Goal: Information Seeking & Learning: Learn about a topic

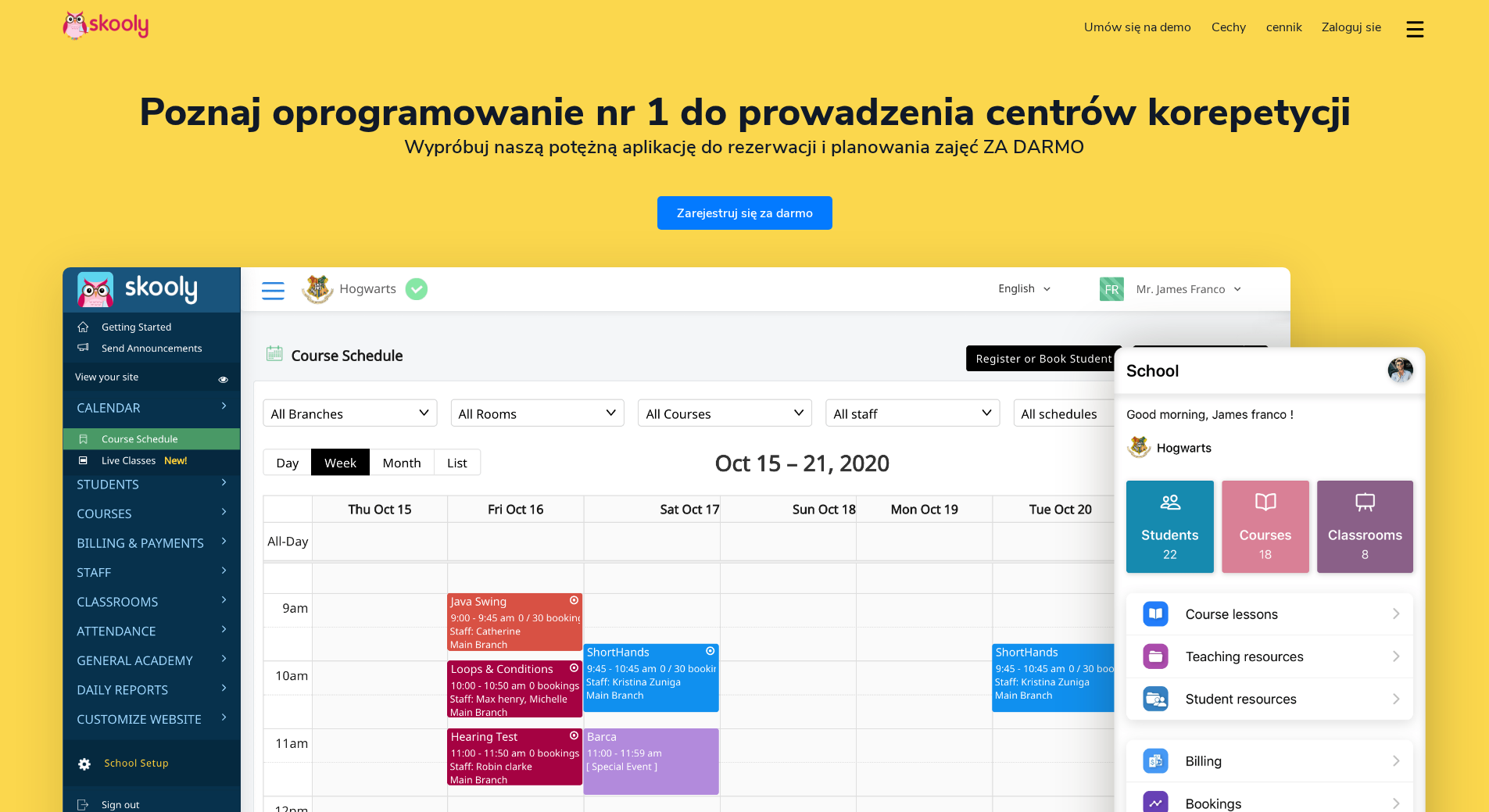
select select "pl"
select select "48"
select select "[GEOGRAPHIC_DATA]"
select select "Europe/[GEOGRAPHIC_DATA]"
click at [1279, 27] on span "cennik" at bounding box center [1284, 28] width 36 height 17
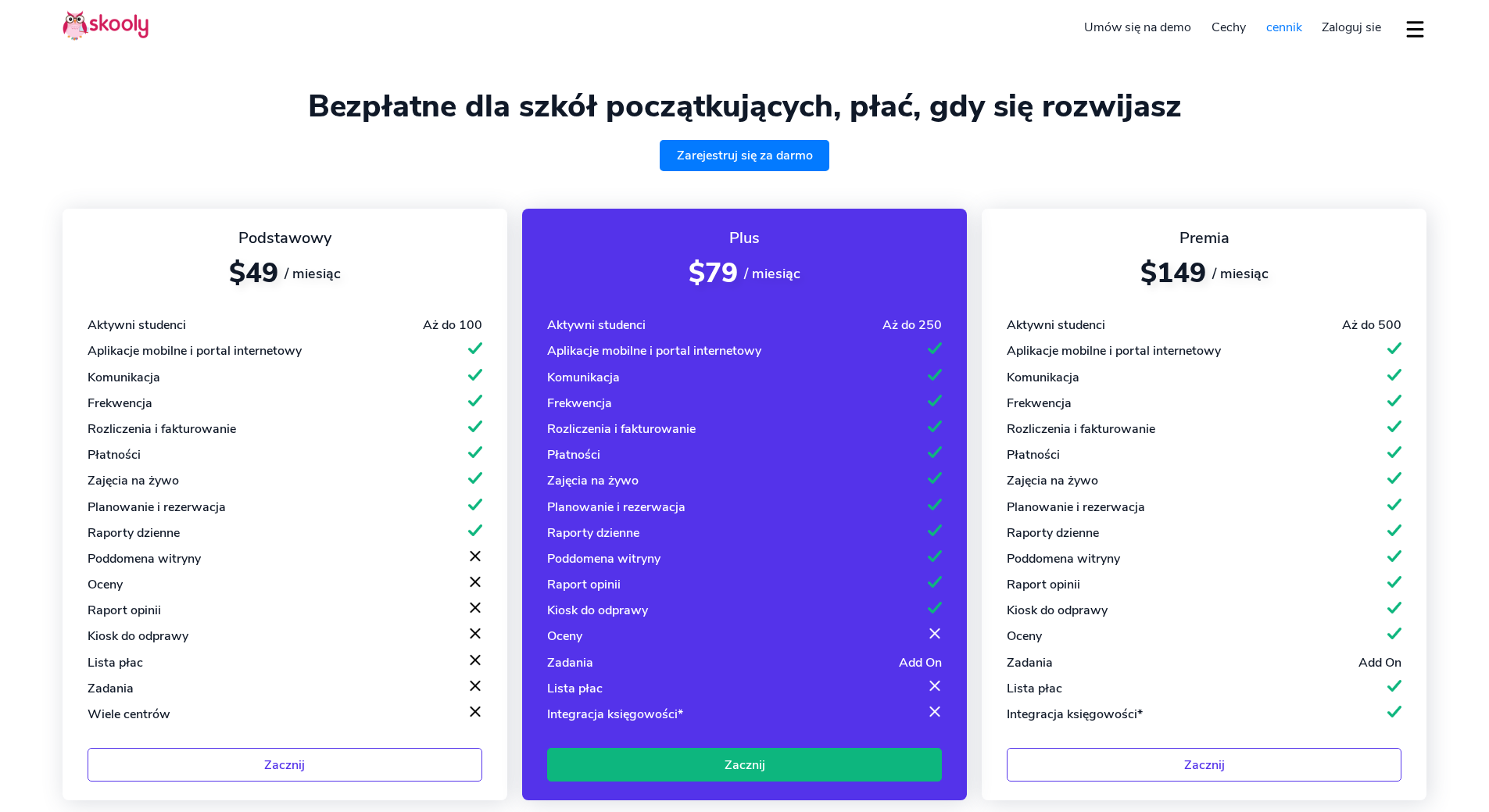
select select "pl"
select select "48"
select select "[GEOGRAPHIC_DATA]"
select select "Europe/[GEOGRAPHIC_DATA]"
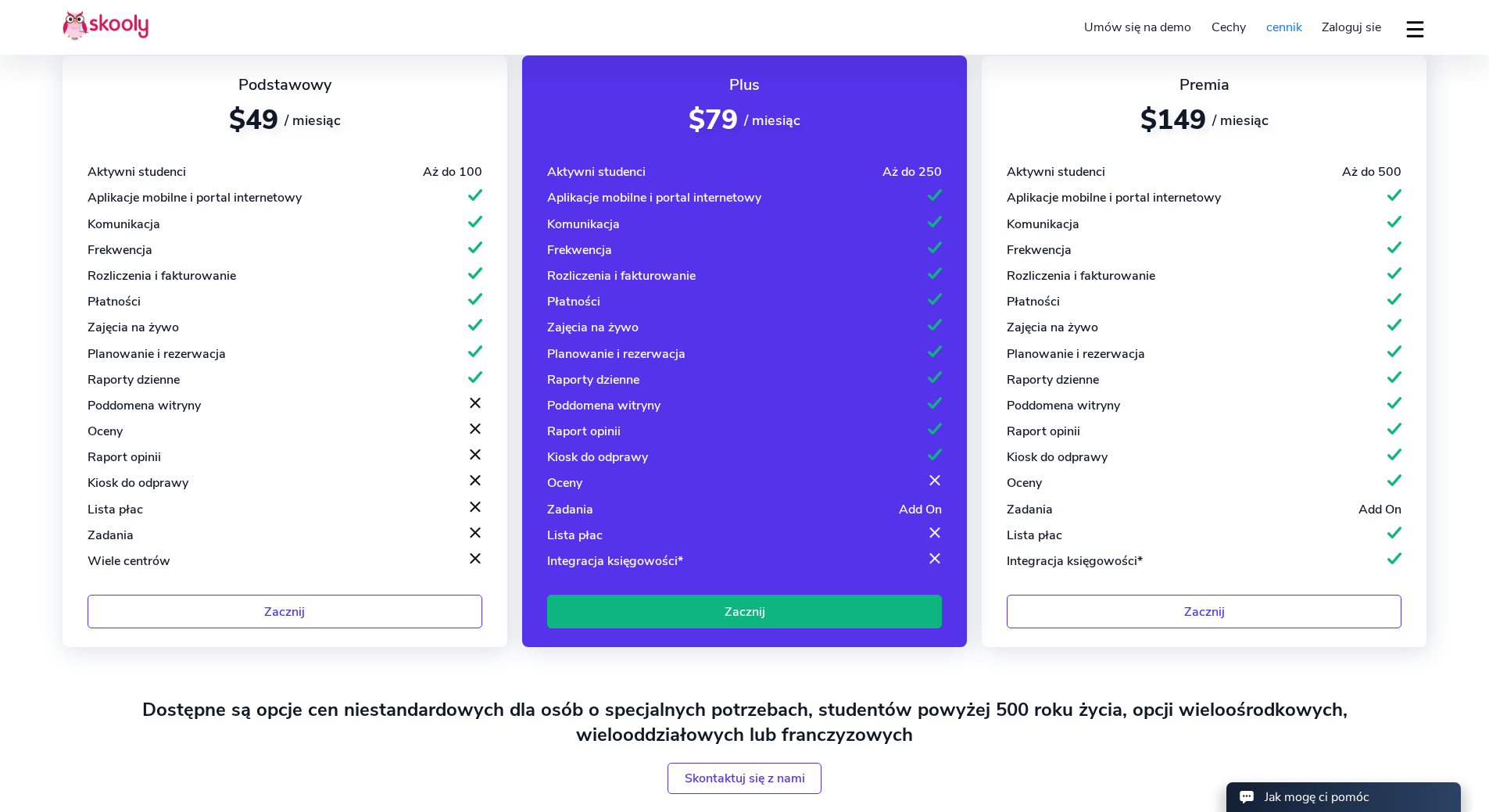
scroll to position [156, 0]
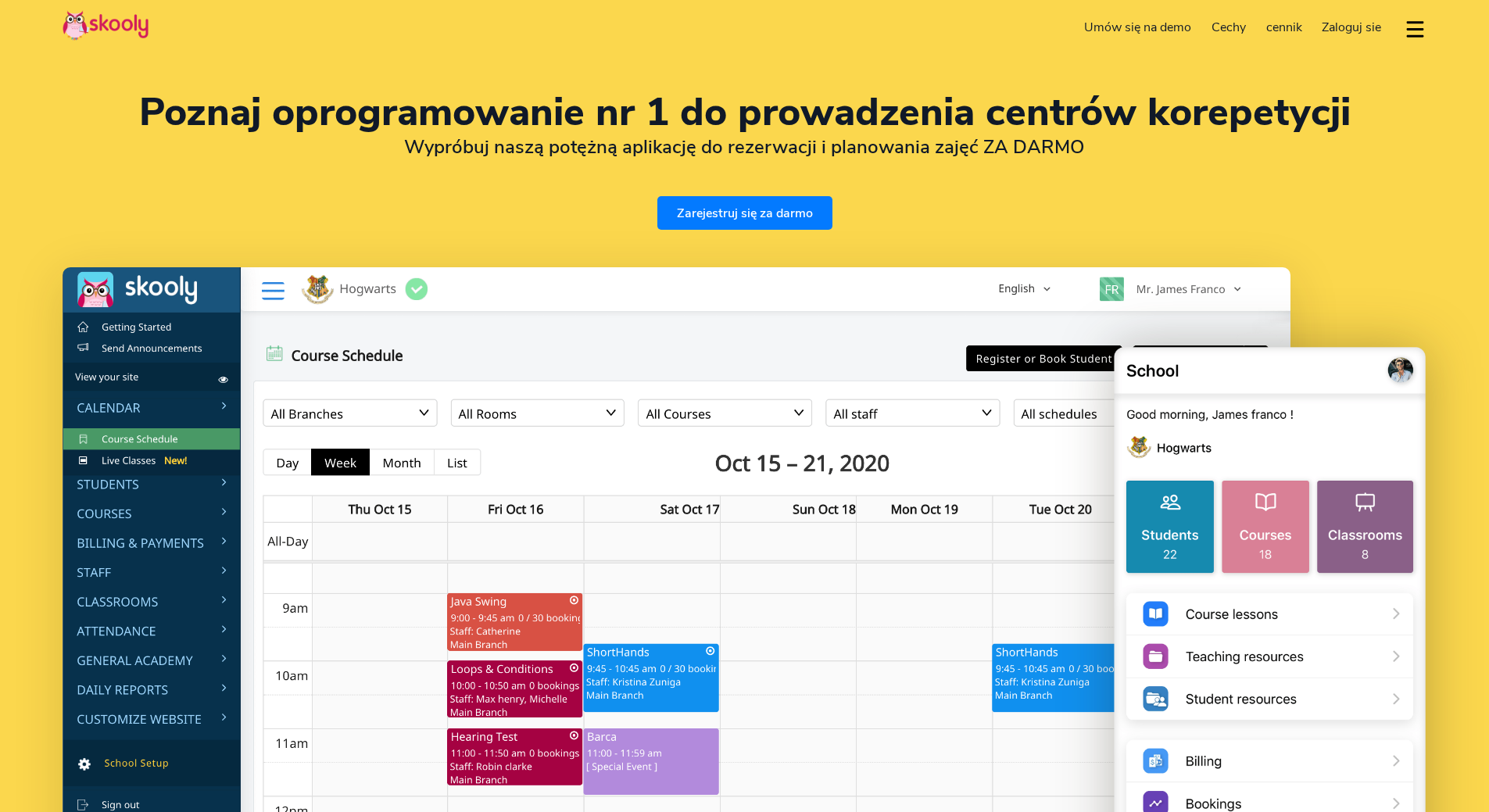
select select "pl"
select select "48"
select select "[GEOGRAPHIC_DATA]"
select select "Europe/[GEOGRAPHIC_DATA]"
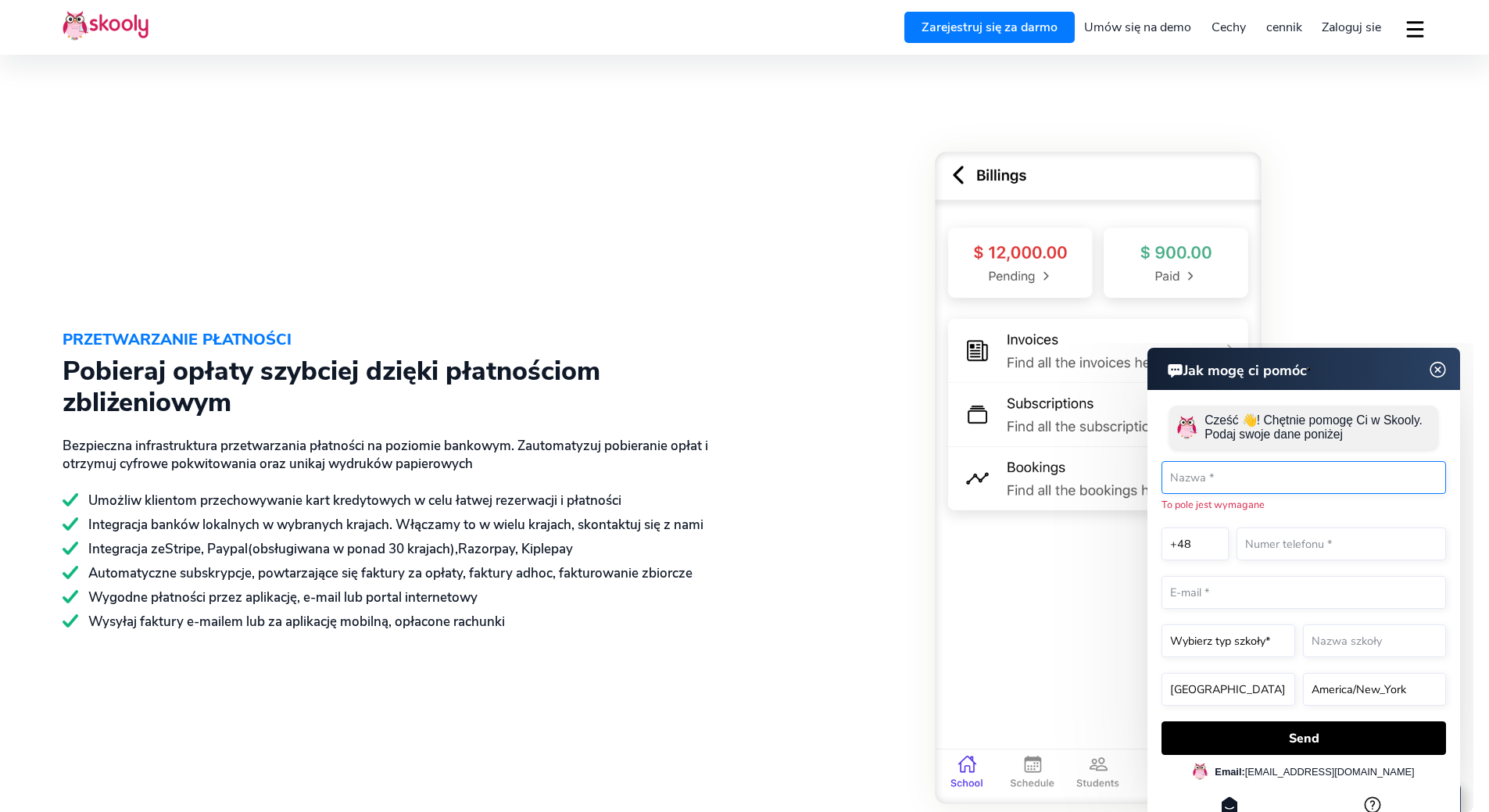
scroll to position [2499, 0]
